Goal: Information Seeking & Learning: Learn about a topic

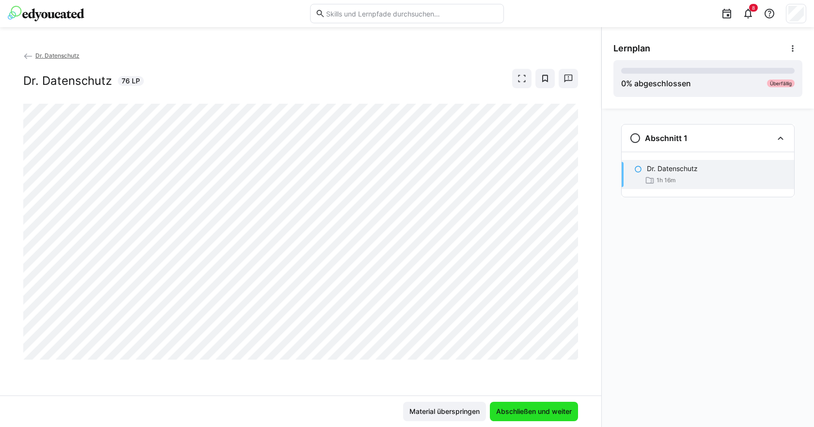
click at [538, 412] on span "Abschließen und weiter" at bounding box center [534, 412] width 79 height 10
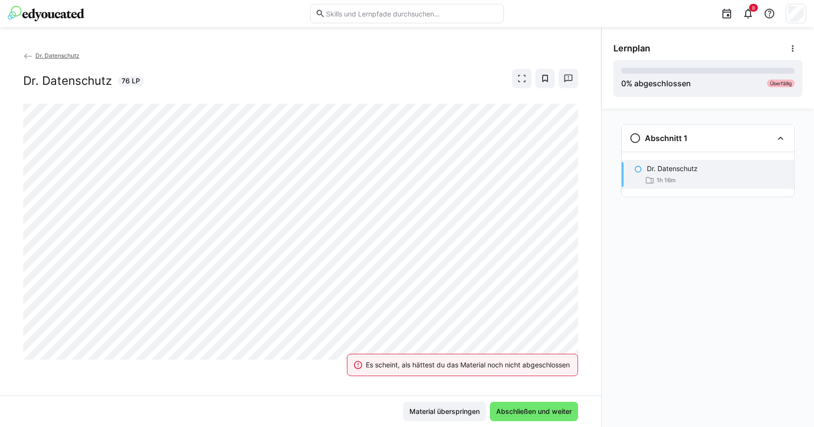
click at [578, 282] on div "Dr. Datenschutz Dr. Datenschutz 76 LP" at bounding box center [301, 222] width 602 height 345
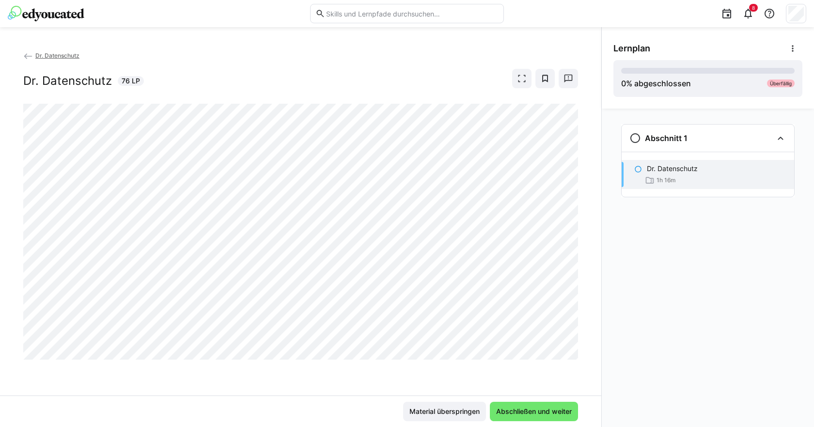
click at [597, 259] on div "Dr. Datenschutz Dr. Datenschutz 76 LP" at bounding box center [301, 222] width 602 height 345
click at [527, 412] on span "Abschließen und weiter" at bounding box center [534, 412] width 79 height 10
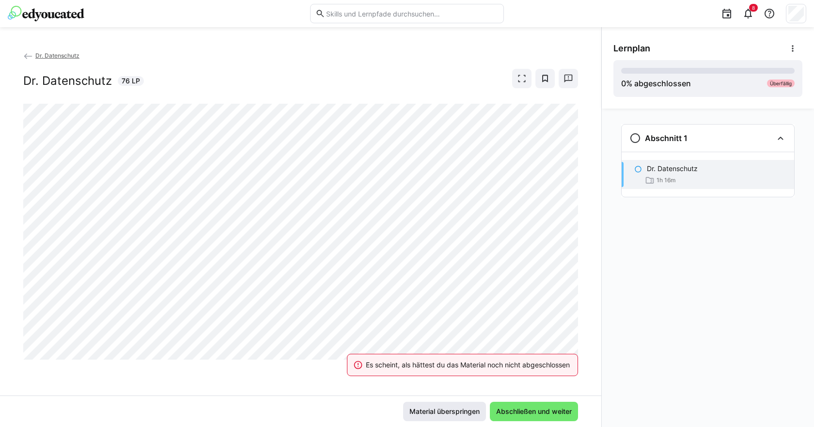
click at [427, 405] on span "Material überspringen" at bounding box center [444, 411] width 83 height 19
click at [588, 275] on div "Dr. Datenschutz Dr. Datenschutz 76 LP" at bounding box center [301, 222] width 602 height 345
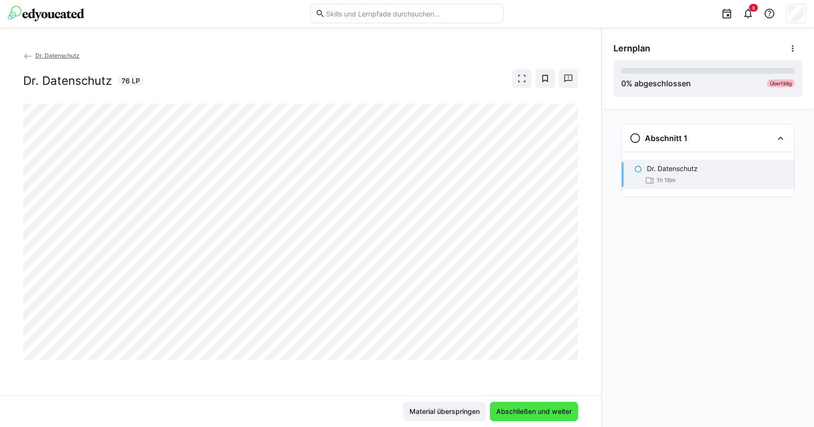
click at [542, 413] on span "Abschließen und weiter" at bounding box center [534, 412] width 79 height 10
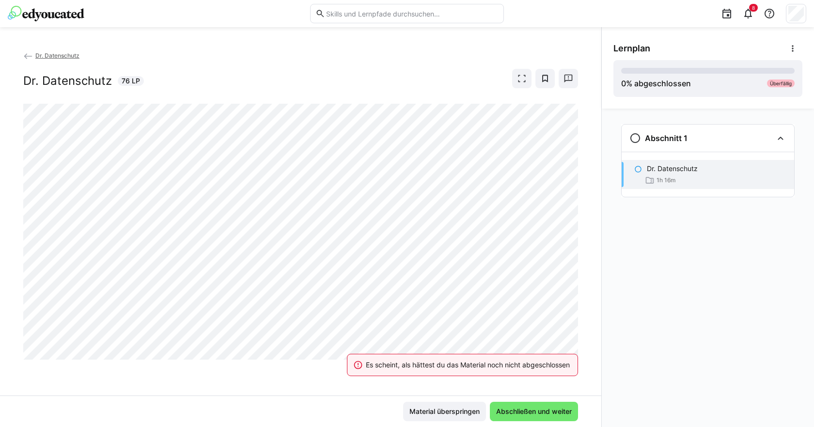
click at [590, 214] on div "Dr. Datenschutz Dr. Datenschutz 76 LP" at bounding box center [301, 222] width 602 height 345
